Goal: Information Seeking & Learning: Learn about a topic

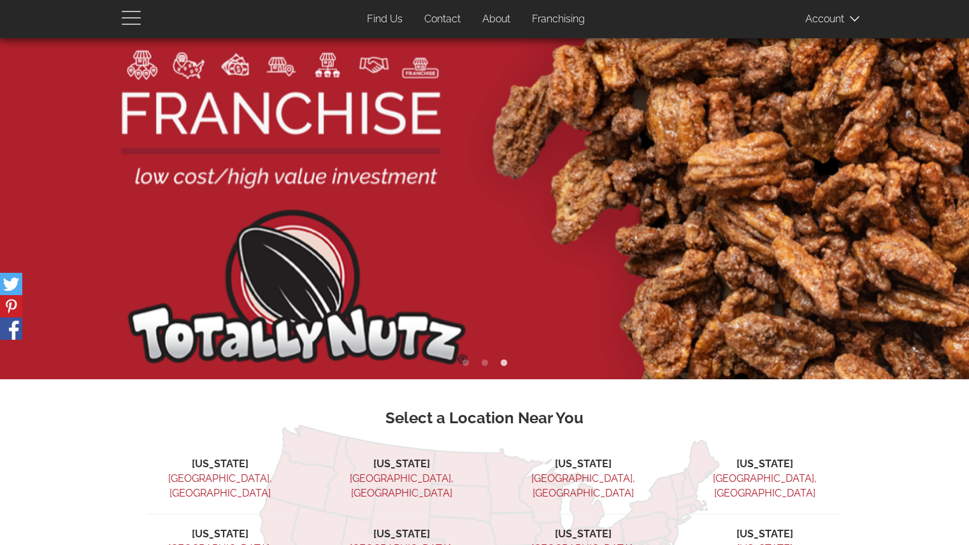
click at [133, 22] on span "button" at bounding box center [134, 17] width 25 height 15
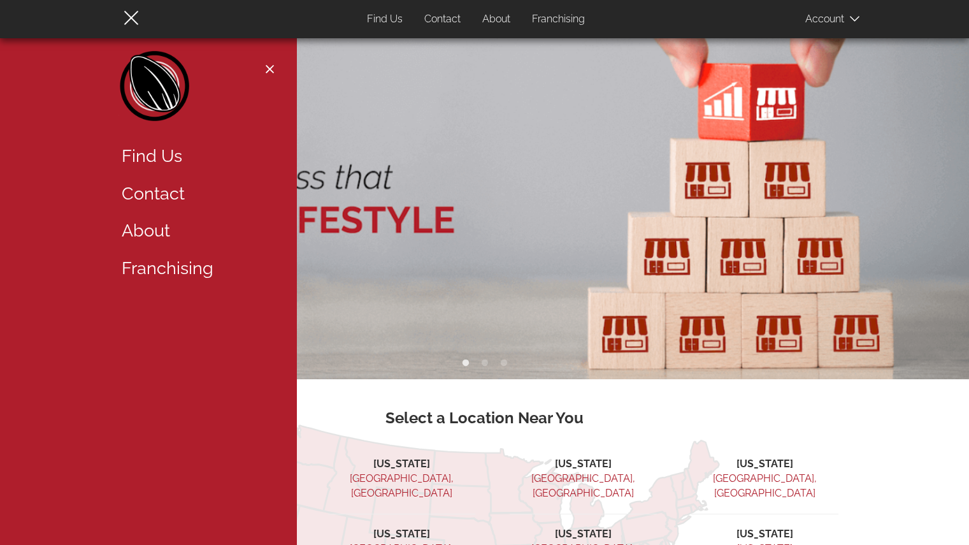
click at [173, 228] on link "About" at bounding box center [195, 231] width 166 height 38
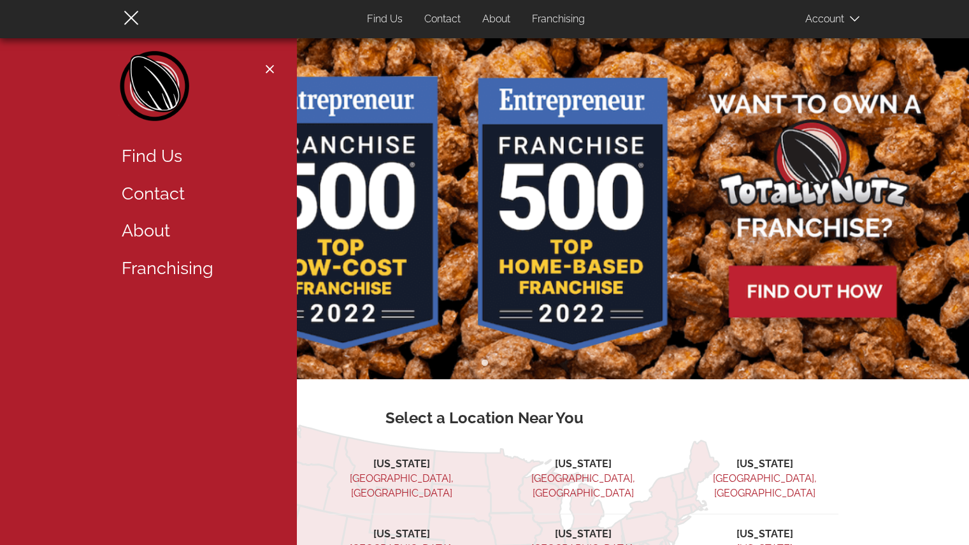
click at [171, 227] on link "About" at bounding box center [195, 231] width 166 height 38
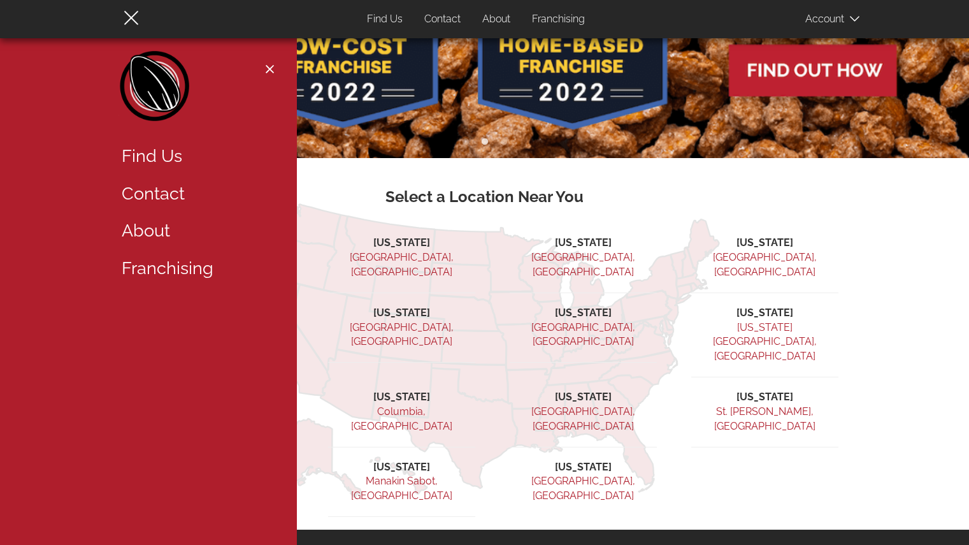
scroll to position [322, 0]
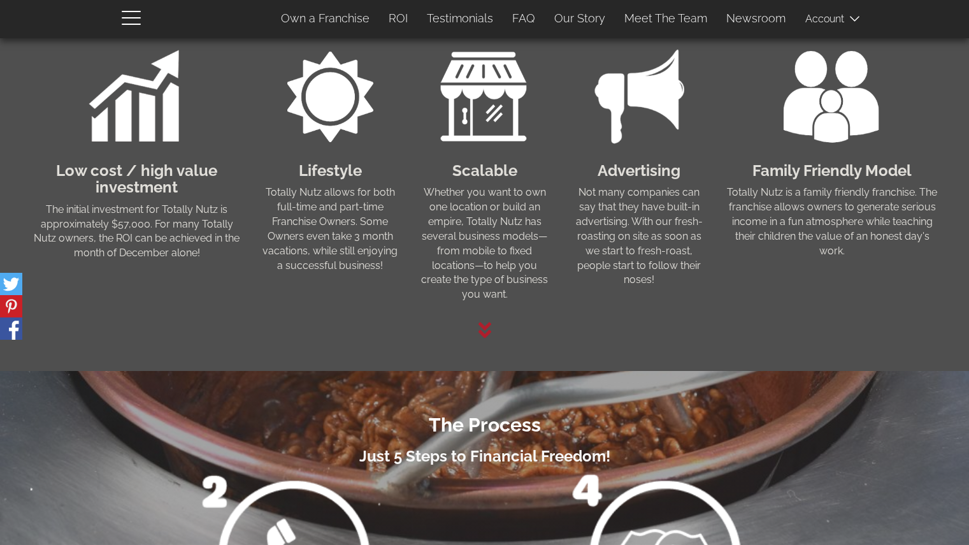
scroll to position [912, 0]
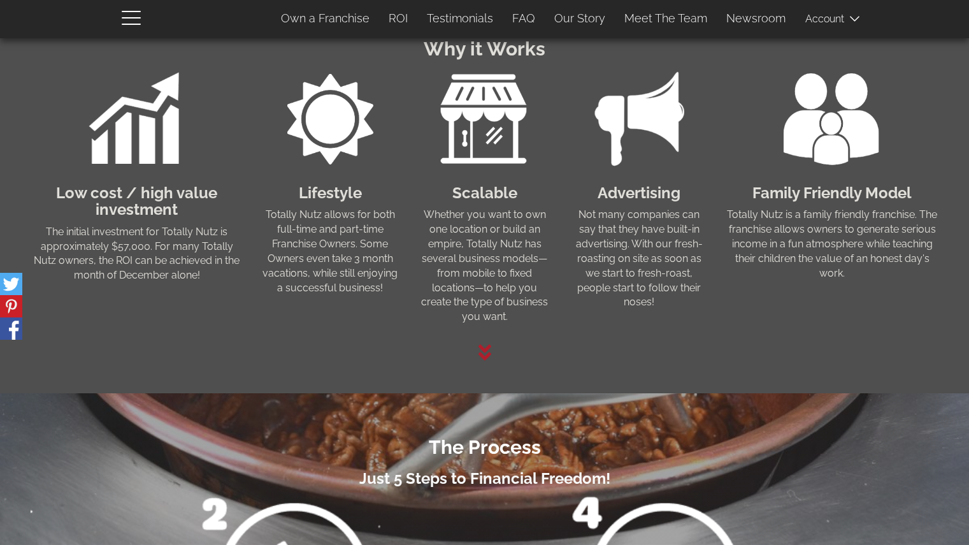
click at [484, 351] on icon at bounding box center [484, 352] width 13 height 16
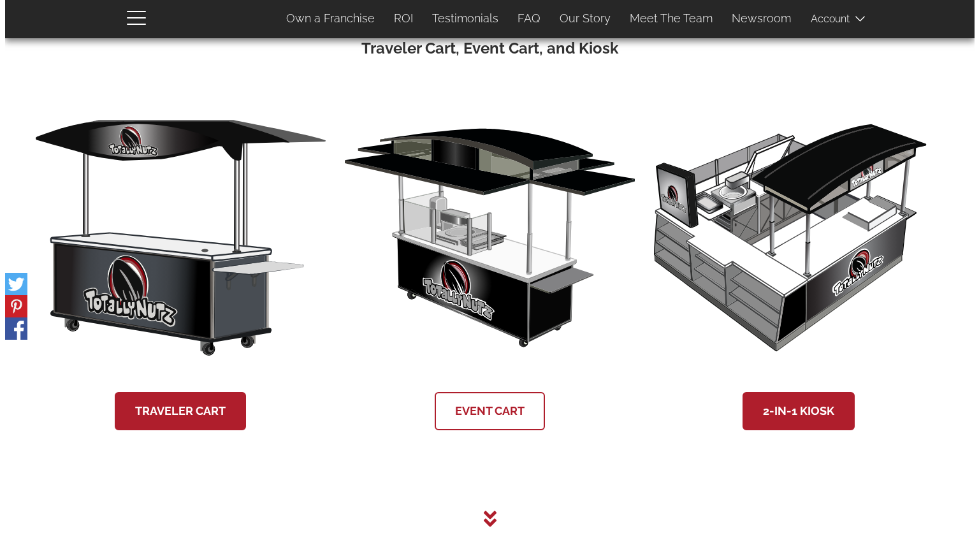
scroll to position [2382, 0]
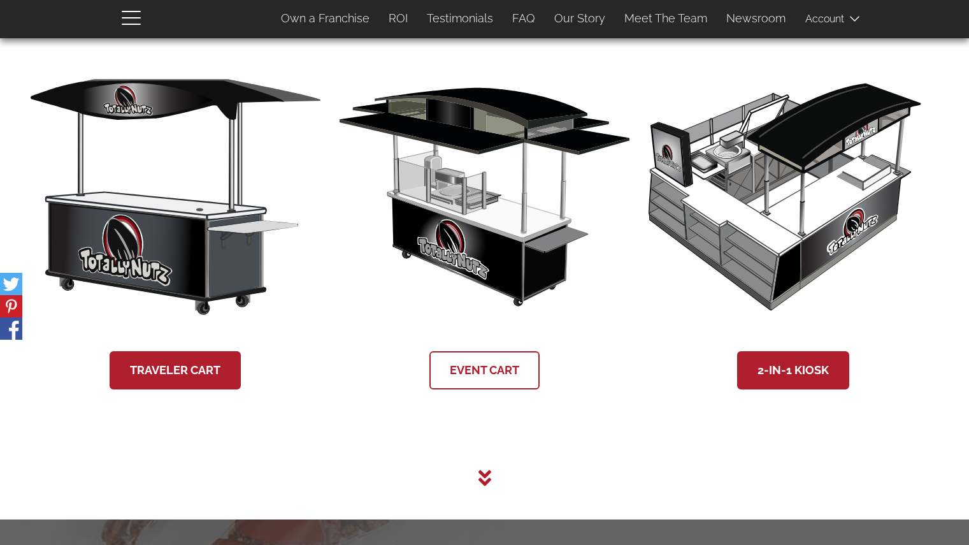
click at [515, 380] on link "Event Cart" at bounding box center [484, 370] width 110 height 38
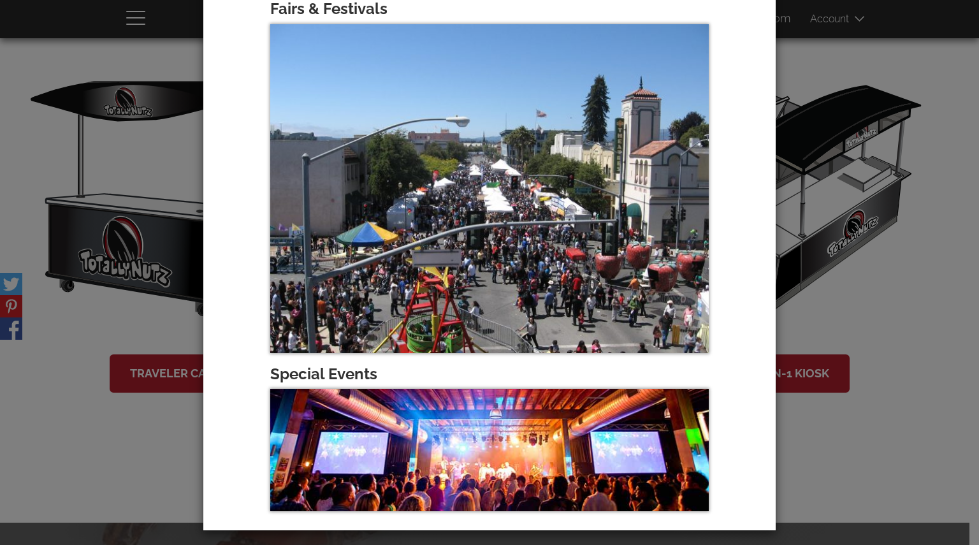
scroll to position [548, 0]
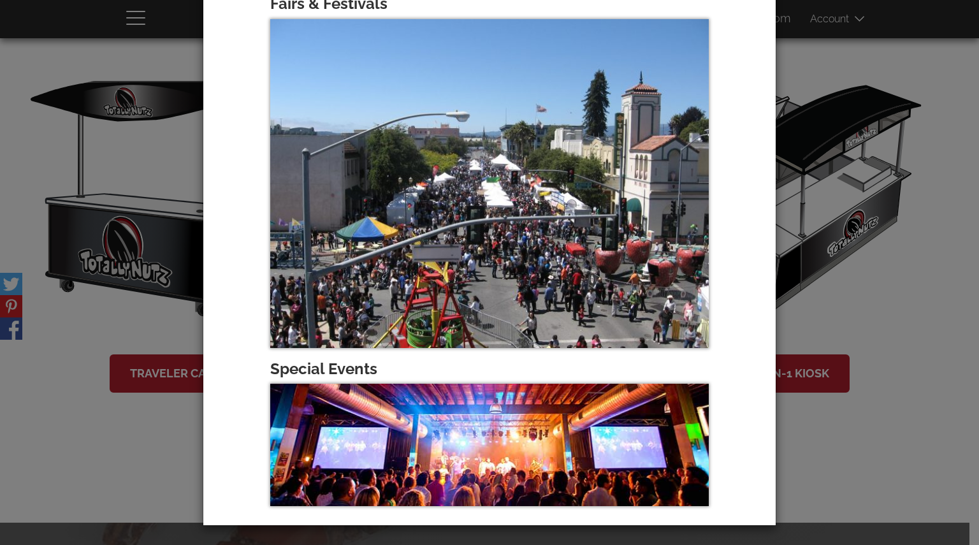
click at [173, 391] on div "× 8’ Event Cart Roast Nutz Wherever you go The 8’ Event Cart is the perfect add…" at bounding box center [489, 272] width 979 height 545
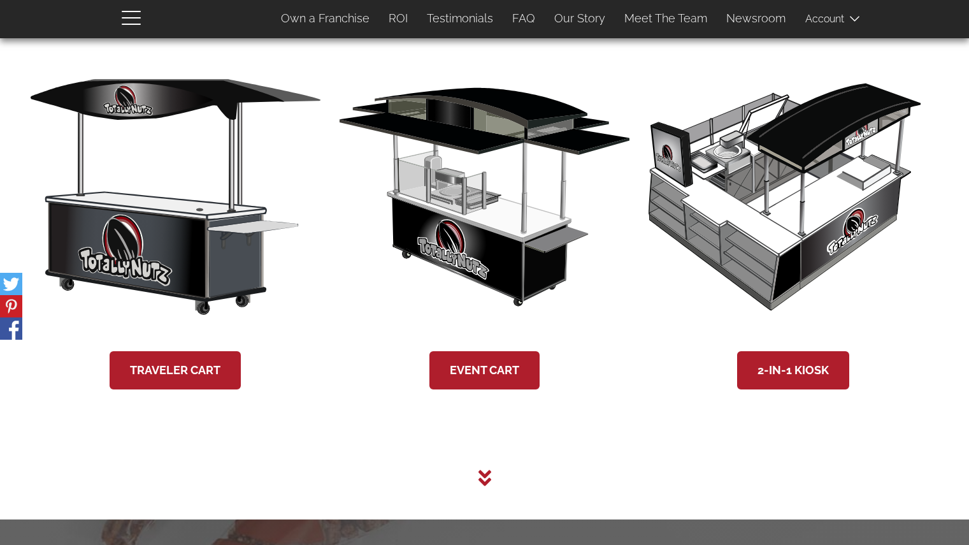
click at [167, 387] on link "Traveler Cart" at bounding box center [175, 370] width 131 height 38
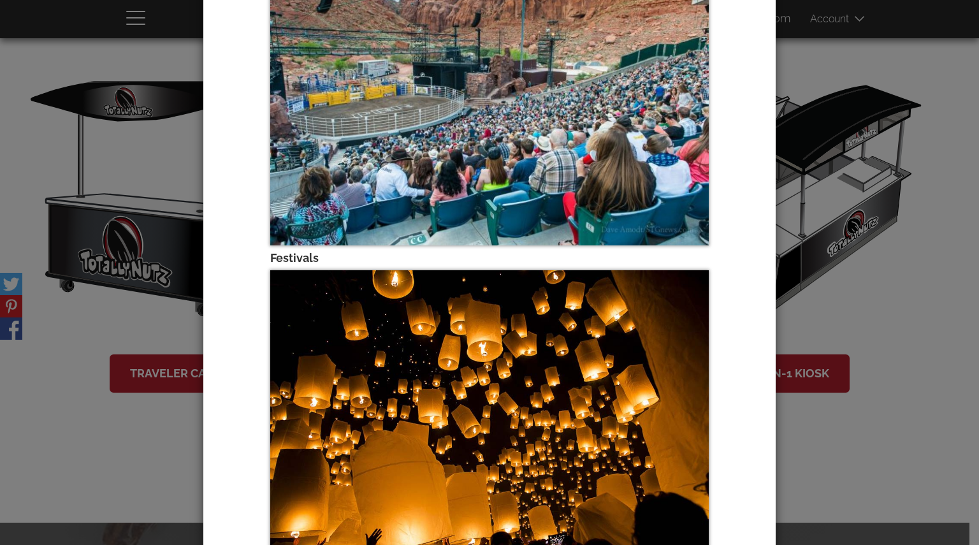
scroll to position [533, 0]
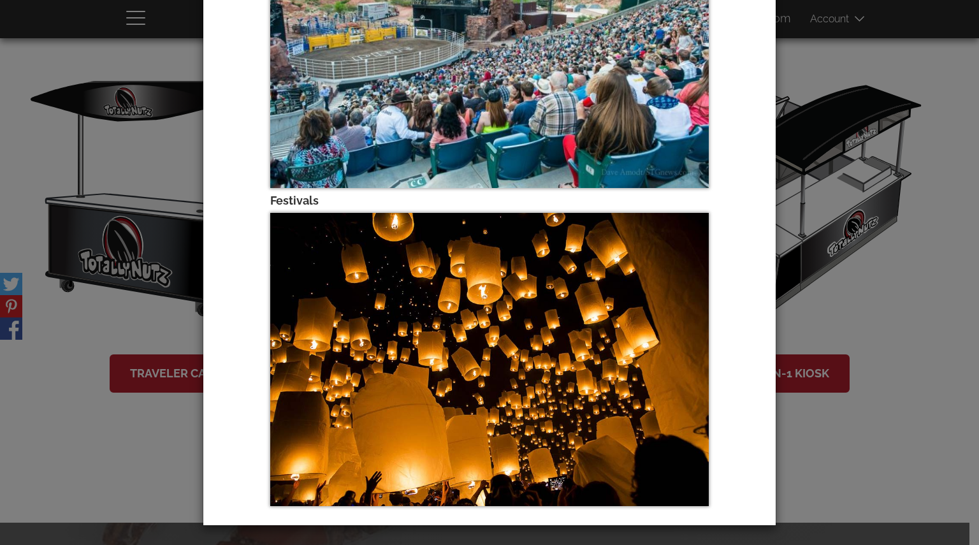
click at [907, 259] on div "× 8’ Traveler Cart For maximum portability and freedom. The 8’ Traveler Cart wa…" at bounding box center [489, 272] width 979 height 545
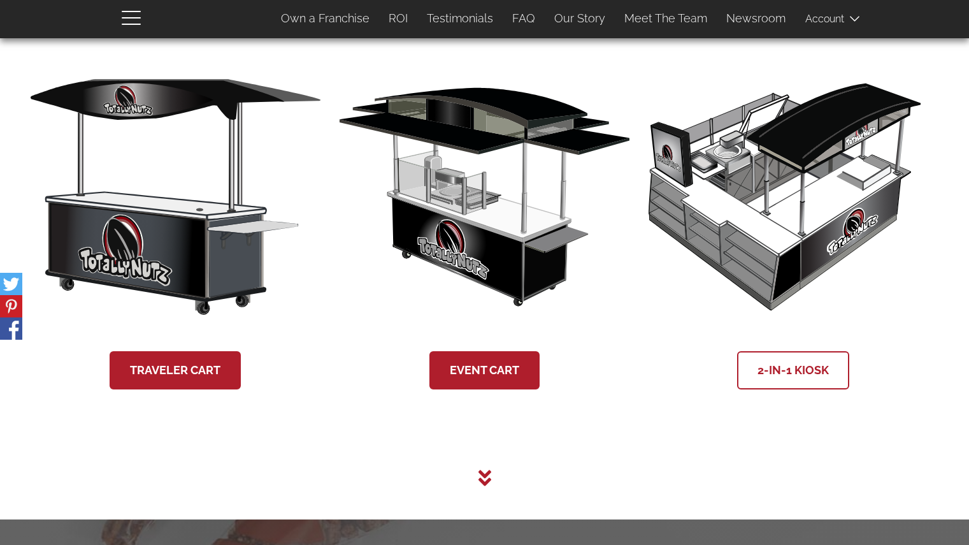
click at [831, 382] on link "2-in-1 Kiosk" at bounding box center [793, 370] width 112 height 38
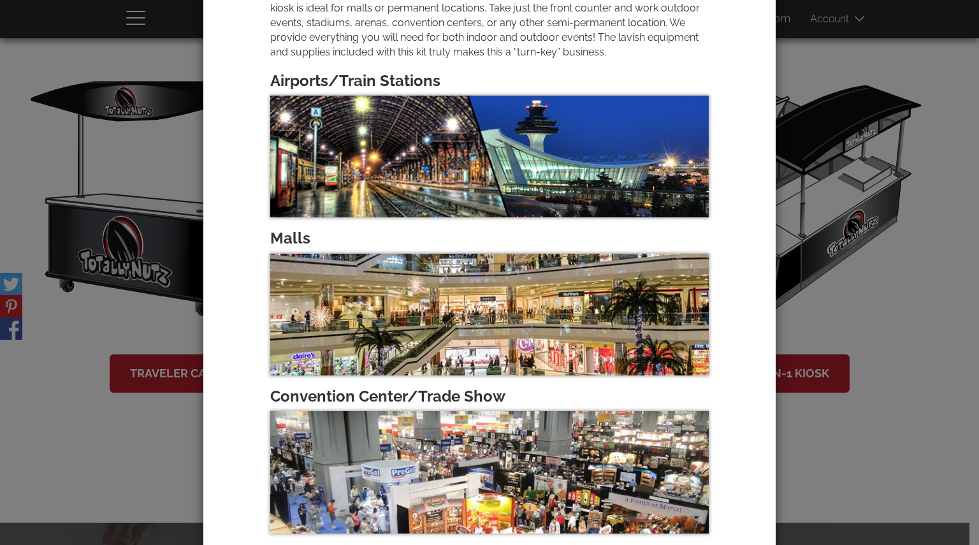
scroll to position [170, 0]
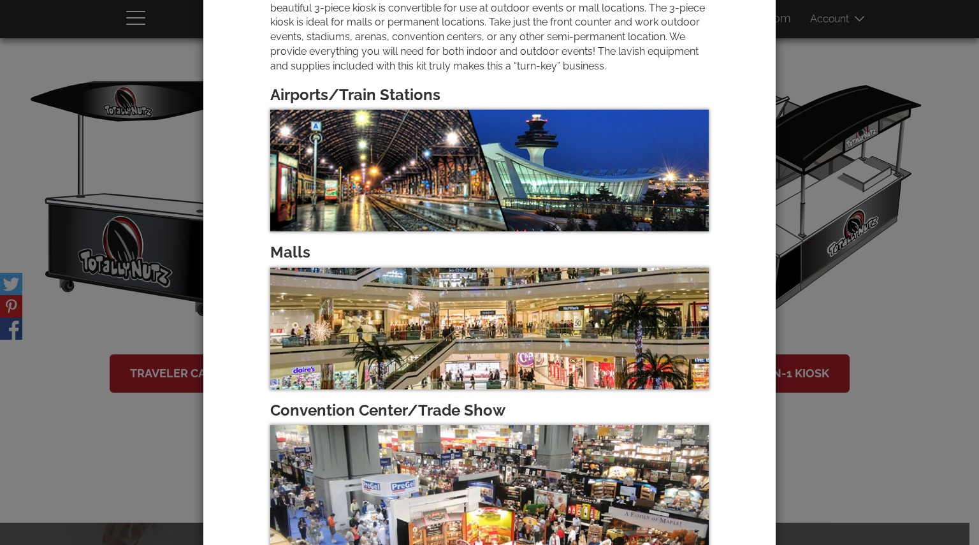
click at [895, 267] on div "× 2 in 1 Kiosk Permanent, bigger space, endless possibilities. Our most popular…" at bounding box center [489, 272] width 979 height 545
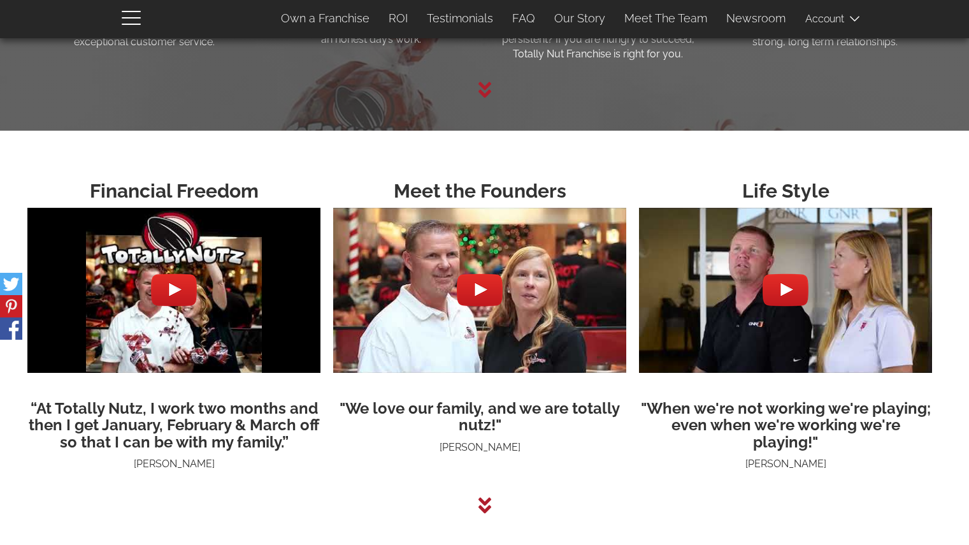
scroll to position [3147, 0]
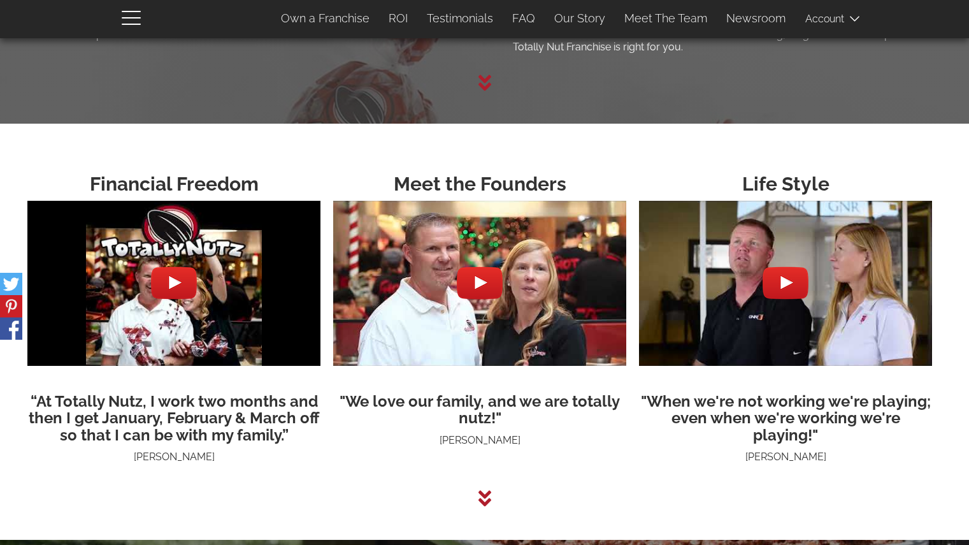
click at [189, 319] on img at bounding box center [173, 283] width 293 height 220
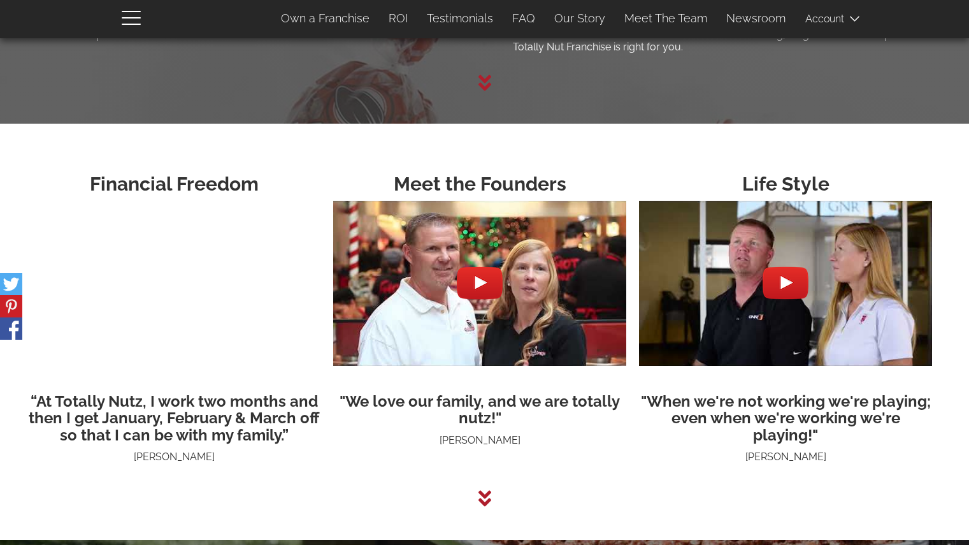
click at [390, 294] on img at bounding box center [479, 283] width 293 height 220
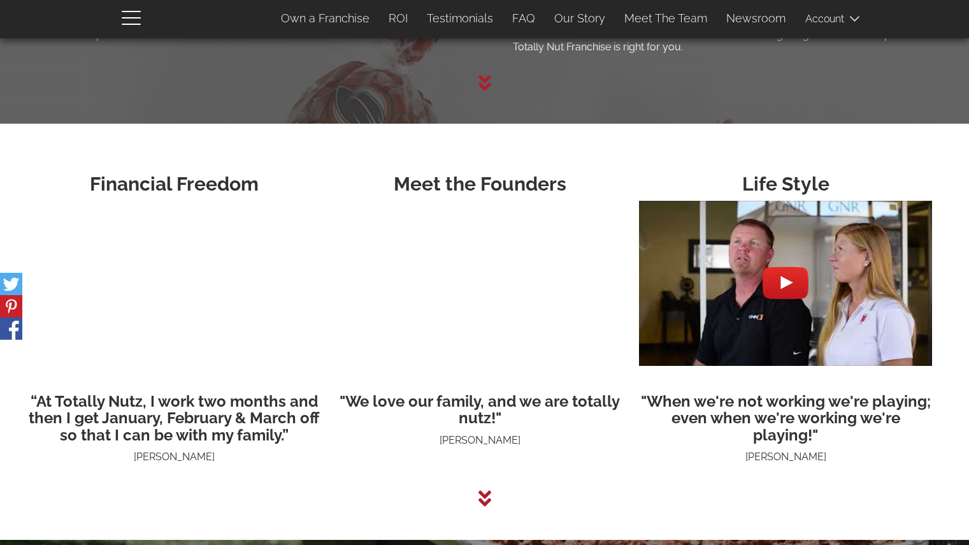
click at [782, 286] on div at bounding box center [786, 283] width 46 height 46
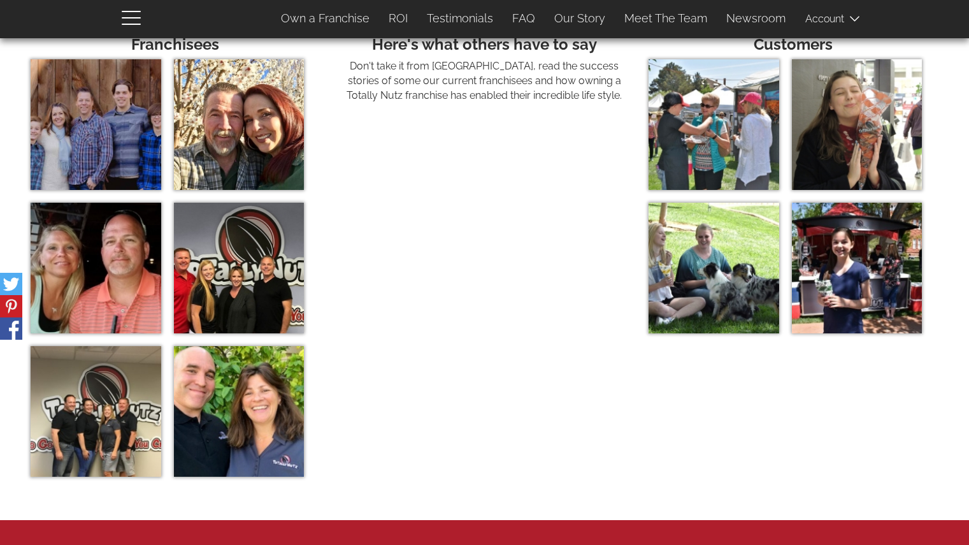
scroll to position [4230, 0]
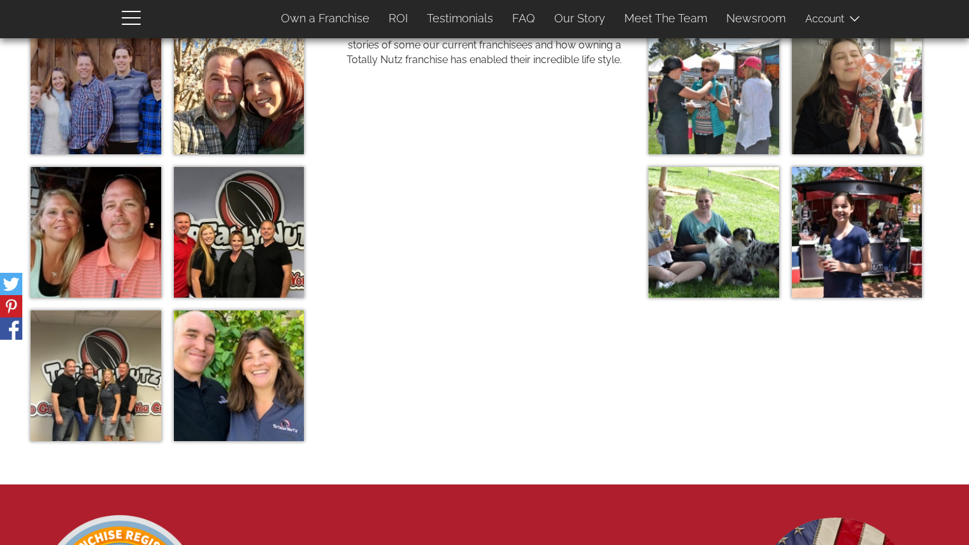
click at [270, 394] on img at bounding box center [239, 375] width 131 height 131
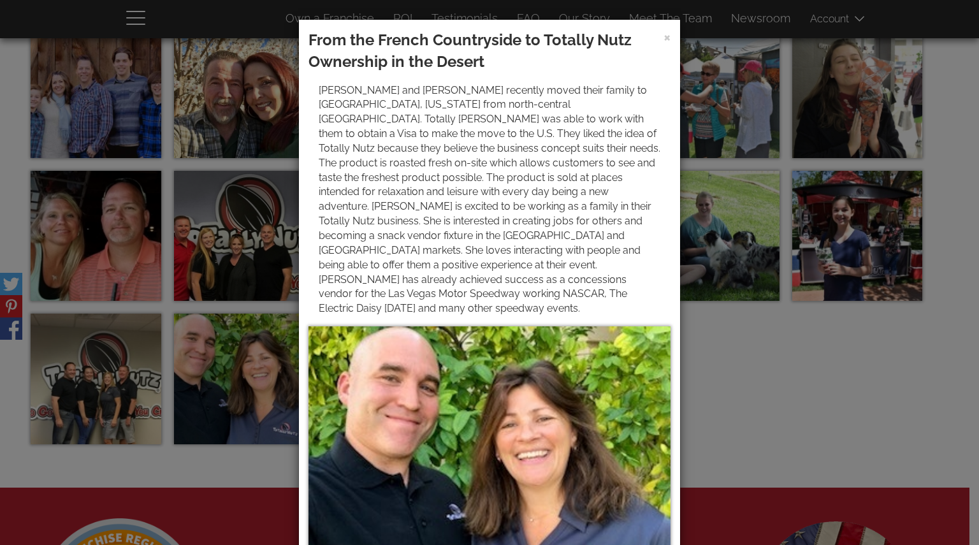
click at [707, 331] on div "× From the French Countryside to Totally Nutz Ownership in the Desert" at bounding box center [489, 272] width 979 height 545
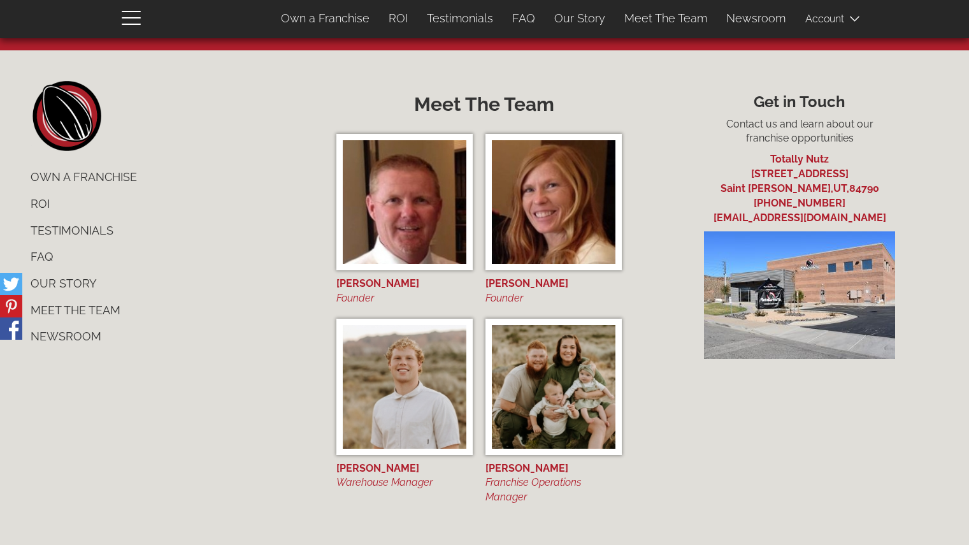
scroll to position [4897, 0]
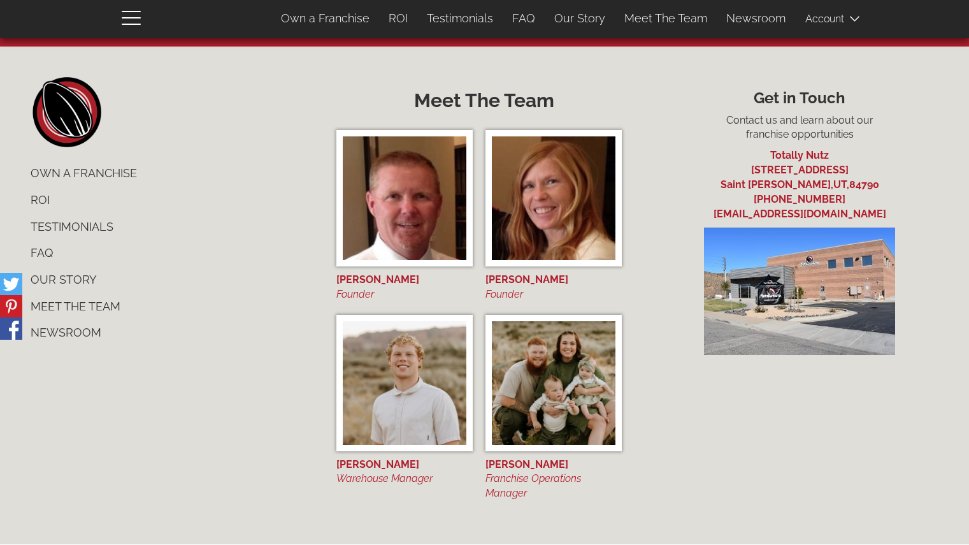
click at [43, 201] on link "ROI" at bounding box center [169, 200] width 296 height 27
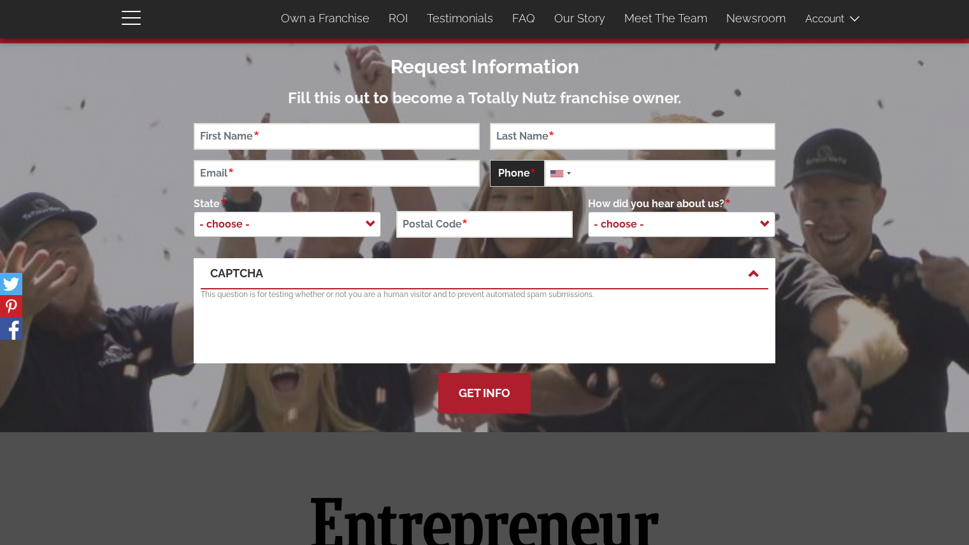
scroll to position [0, 0]
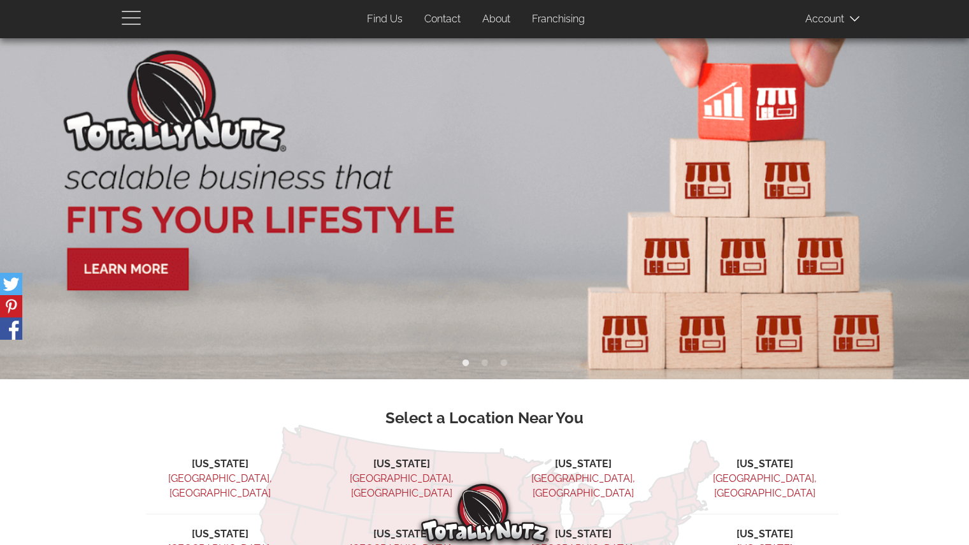
click at [133, 30] on button "button" at bounding box center [139, 17] width 35 height 34
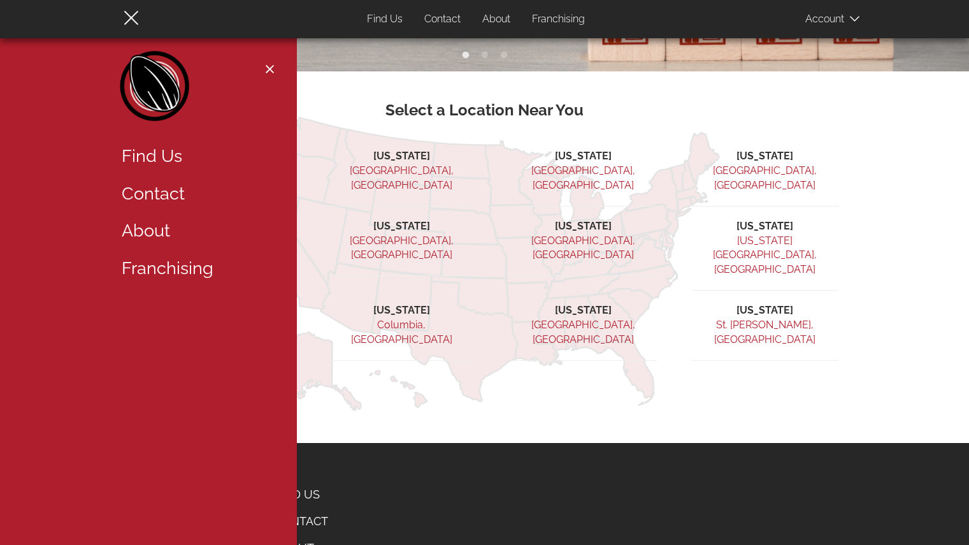
scroll to position [319, 0]
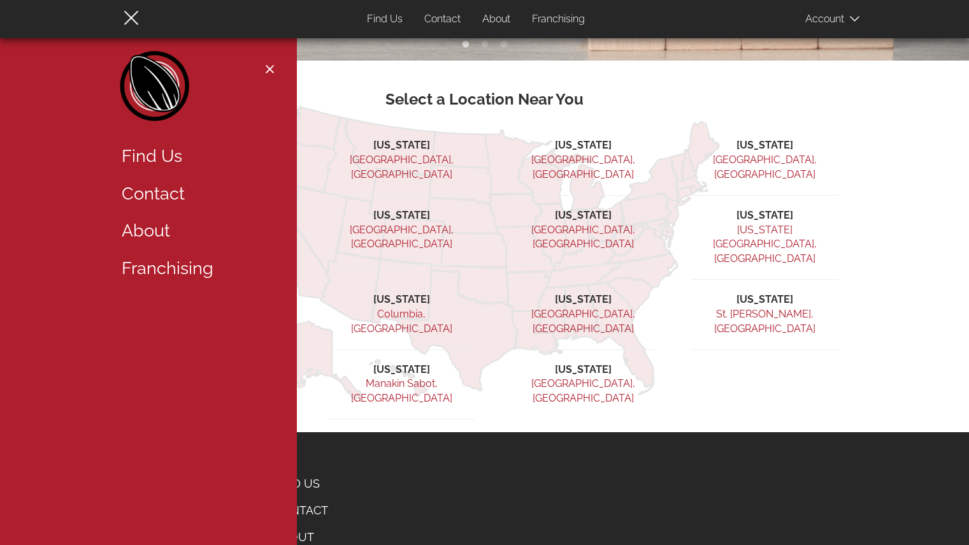
click at [594, 224] on li "[GEOGRAPHIC_DATA], [GEOGRAPHIC_DATA]" at bounding box center [583, 244] width 147 height 43
click at [582, 224] on link "[GEOGRAPHIC_DATA], [GEOGRAPHIC_DATA]" at bounding box center [583, 237] width 104 height 27
